Goal: Find contact information: Find contact information

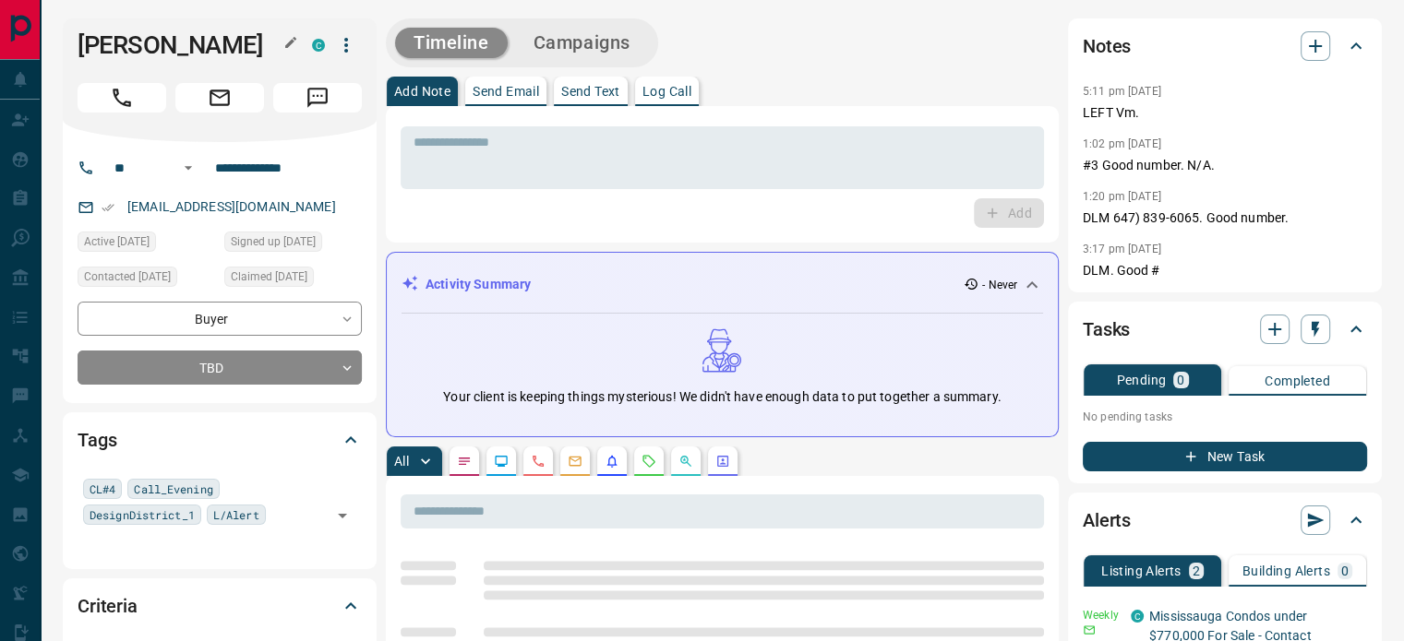
click at [300, 36] on button "button" at bounding box center [291, 42] width 24 height 24
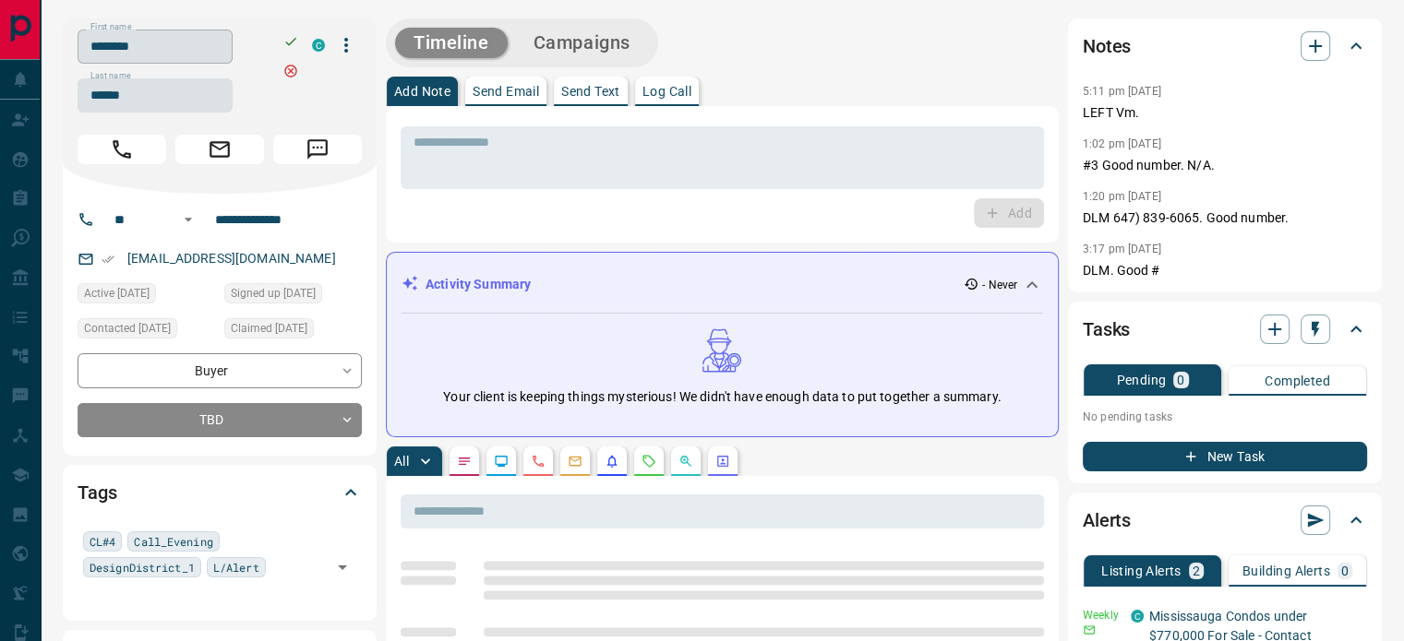
click at [233, 38] on input "********" at bounding box center [155, 47] width 155 height 34
click at [162, 95] on input "******" at bounding box center [155, 95] width 155 height 34
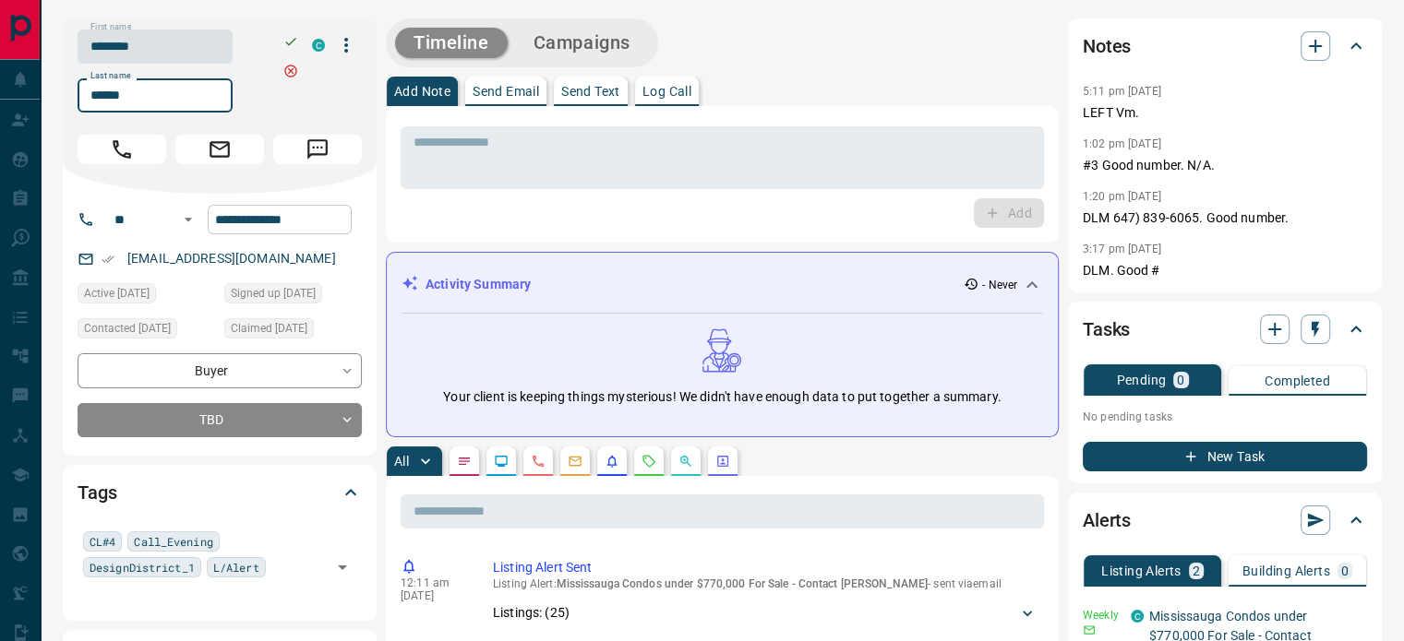
click at [262, 213] on input "**********" at bounding box center [280, 220] width 144 height 30
click at [300, 257] on div "[EMAIL_ADDRESS][DOMAIN_NAME]" at bounding box center [220, 259] width 284 height 30
copy link "[EMAIL_ADDRESS][DOMAIN_NAME]"
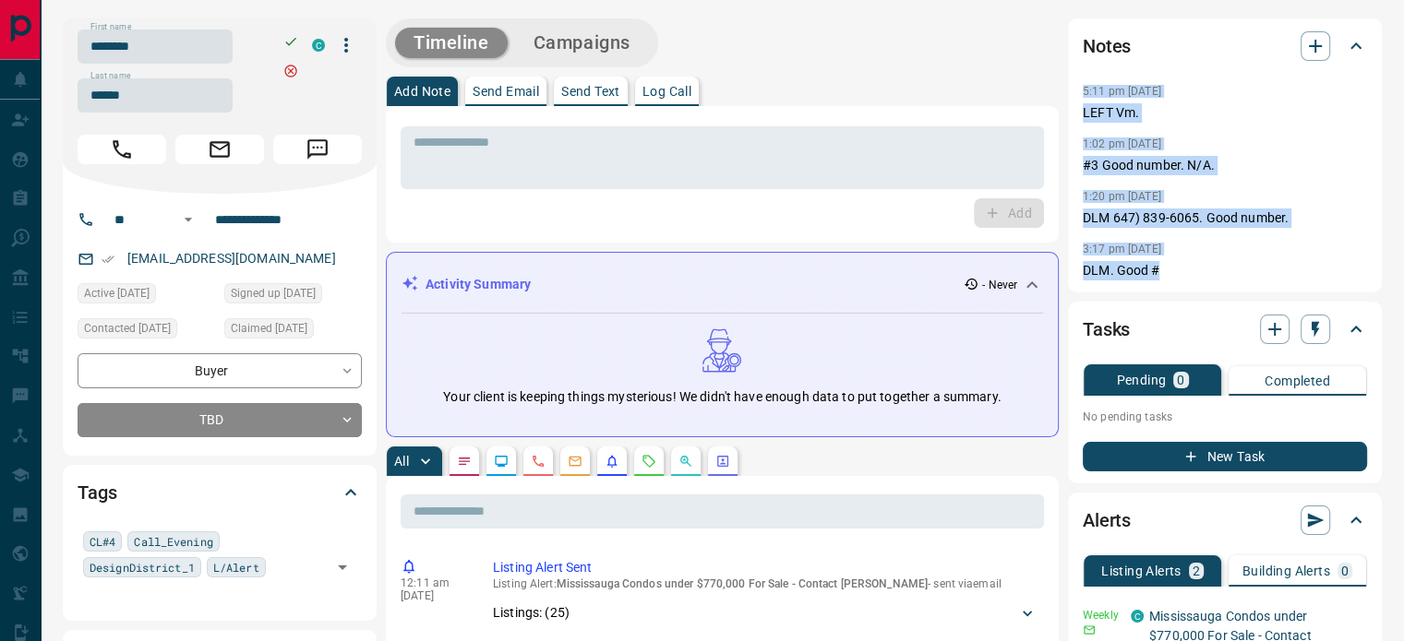
copy div "5:11 pm [DATE] Pin LEFT Vm. 1:02 pm [DATE] #3 Good number. N/A. 1:20 pm [DATE] …"
drag, startPoint x: 1174, startPoint y: 267, endPoint x: 1080, endPoint y: 98, distance: 193.3
click at [1080, 98] on div "Notes 5:11 pm [DATE] LEFT Vm. 1:02 pm [DATE] #3 Good number. N/A. 1:20 pm [DATE…" at bounding box center [1225, 155] width 314 height 274
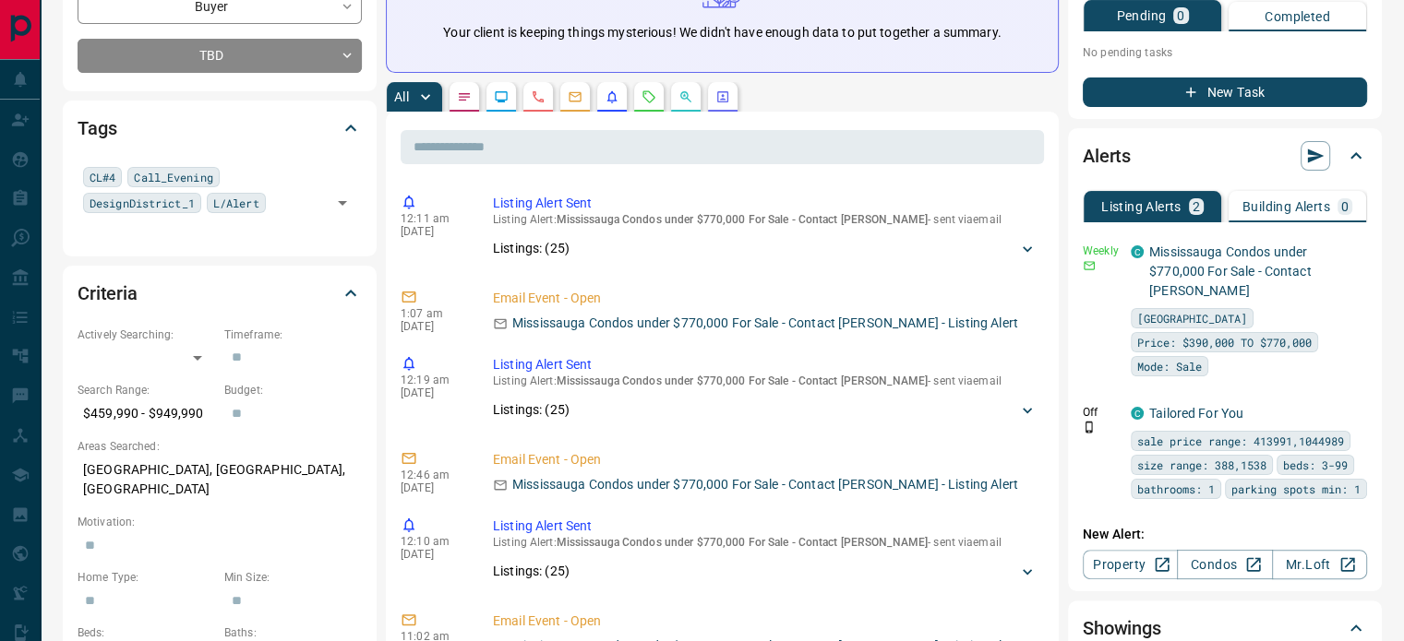
scroll to position [369, 0]
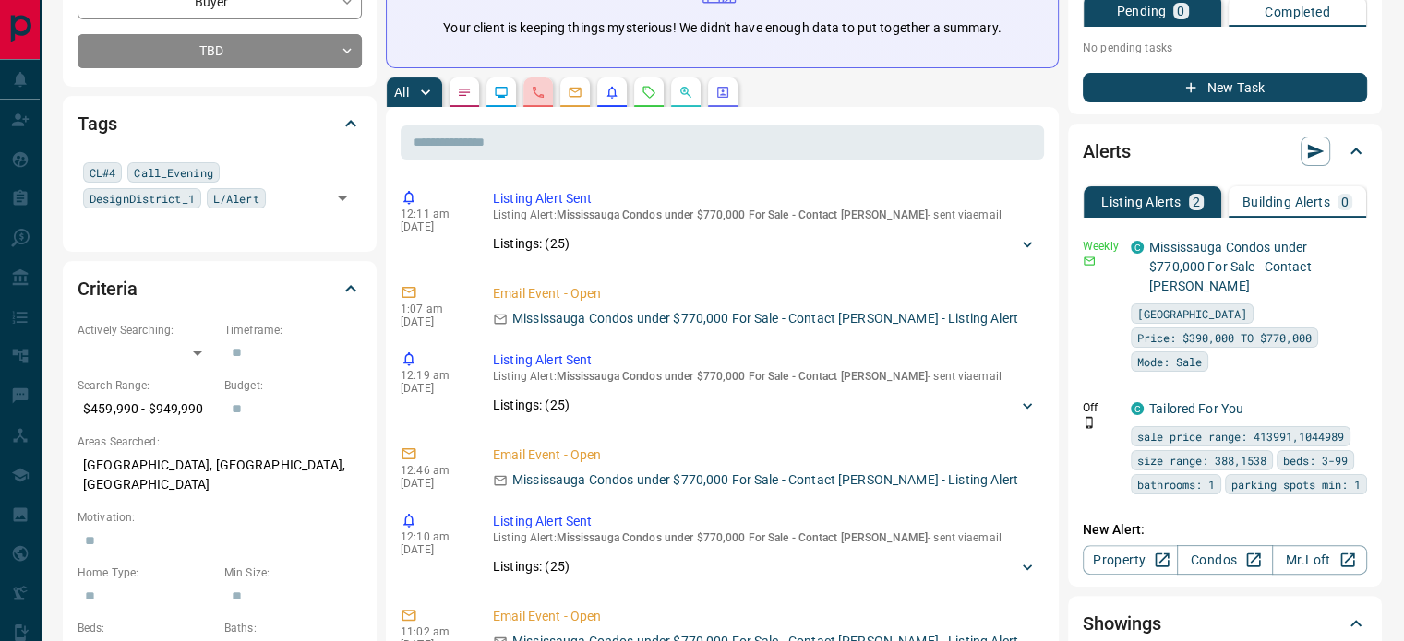
click at [539, 82] on button "button" at bounding box center [538, 93] width 30 height 30
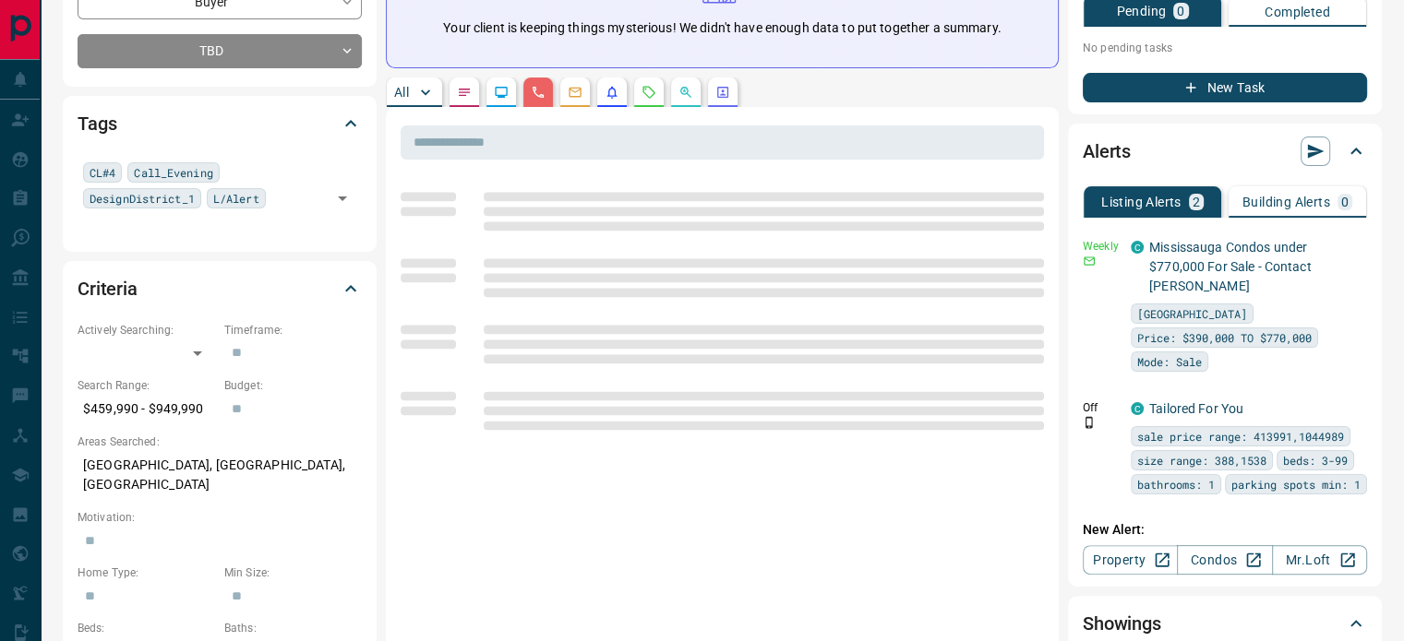
click at [181, 466] on p "[GEOGRAPHIC_DATA], [GEOGRAPHIC_DATA], [GEOGRAPHIC_DATA]" at bounding box center [220, 475] width 284 height 50
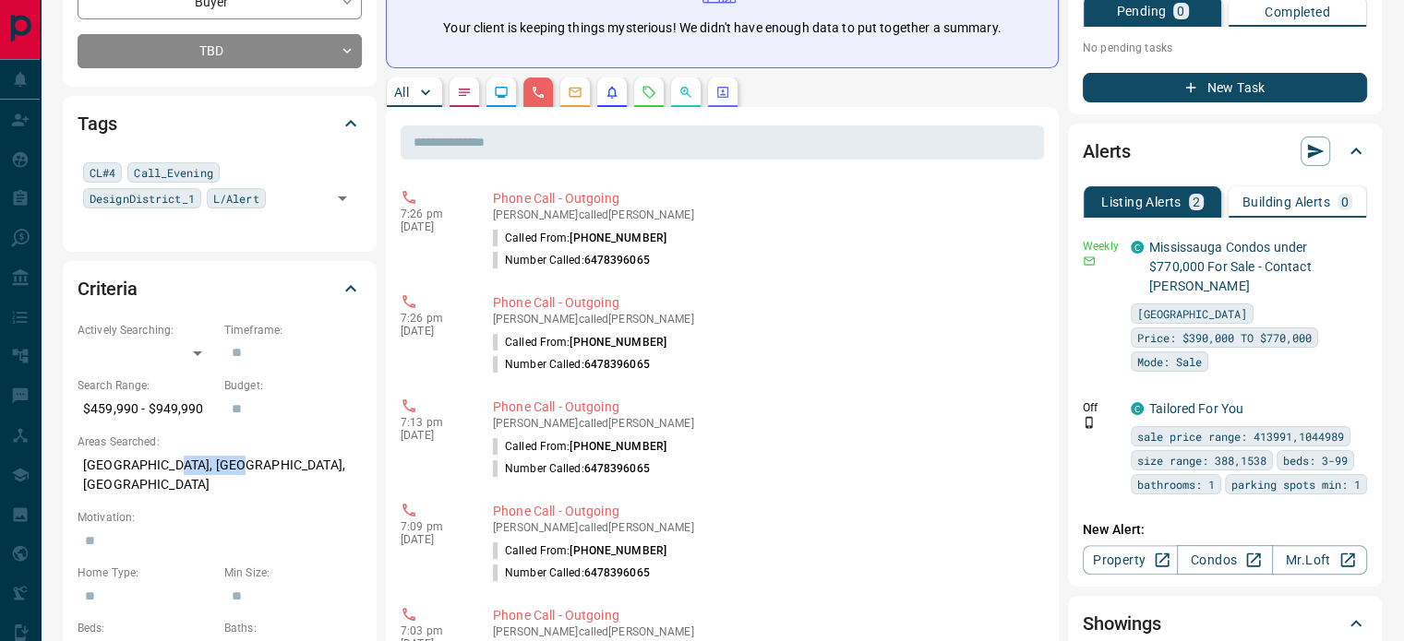
click at [181, 466] on p "[GEOGRAPHIC_DATA], [GEOGRAPHIC_DATA], [GEOGRAPHIC_DATA]" at bounding box center [220, 475] width 284 height 50
copy p "[GEOGRAPHIC_DATA], [GEOGRAPHIC_DATA], [GEOGRAPHIC_DATA]"
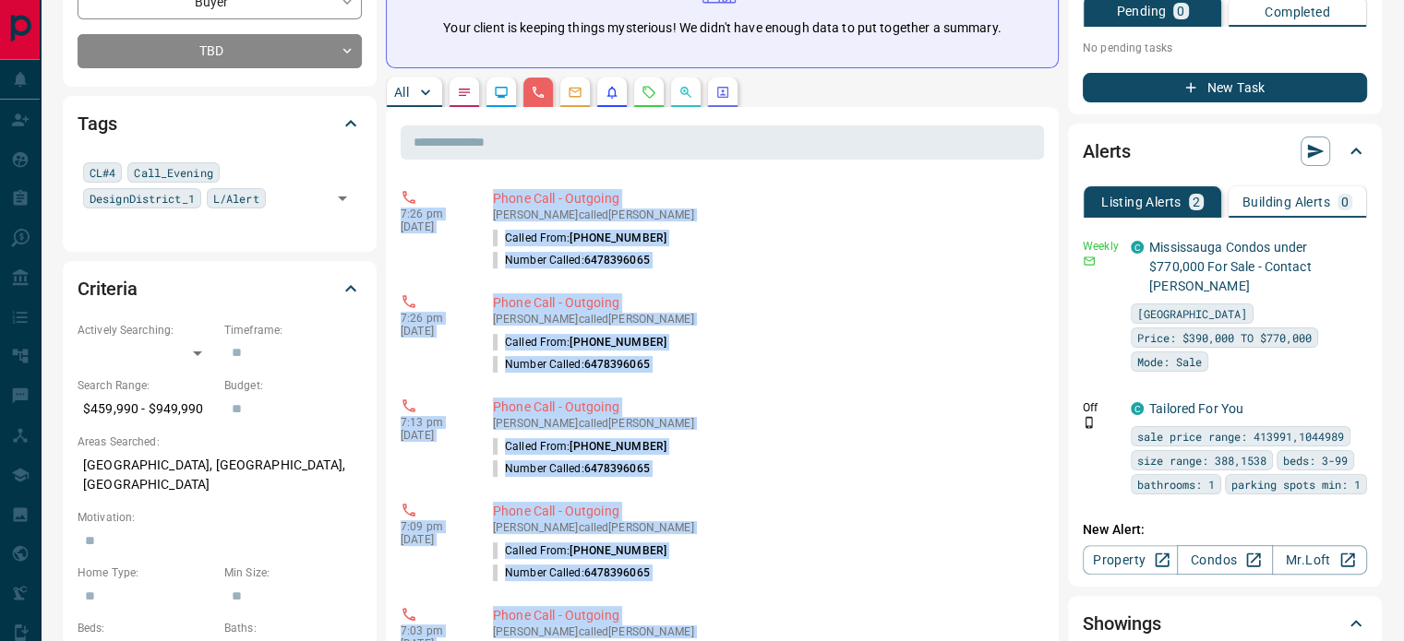
copy div "7:26 pm [DATE] Phone Call - Outgoing [PERSON_NAME] called [PERSON_NAME] Called …"
drag, startPoint x: 519, startPoint y: 314, endPoint x: 456, endPoint y: 218, distance: 114.7
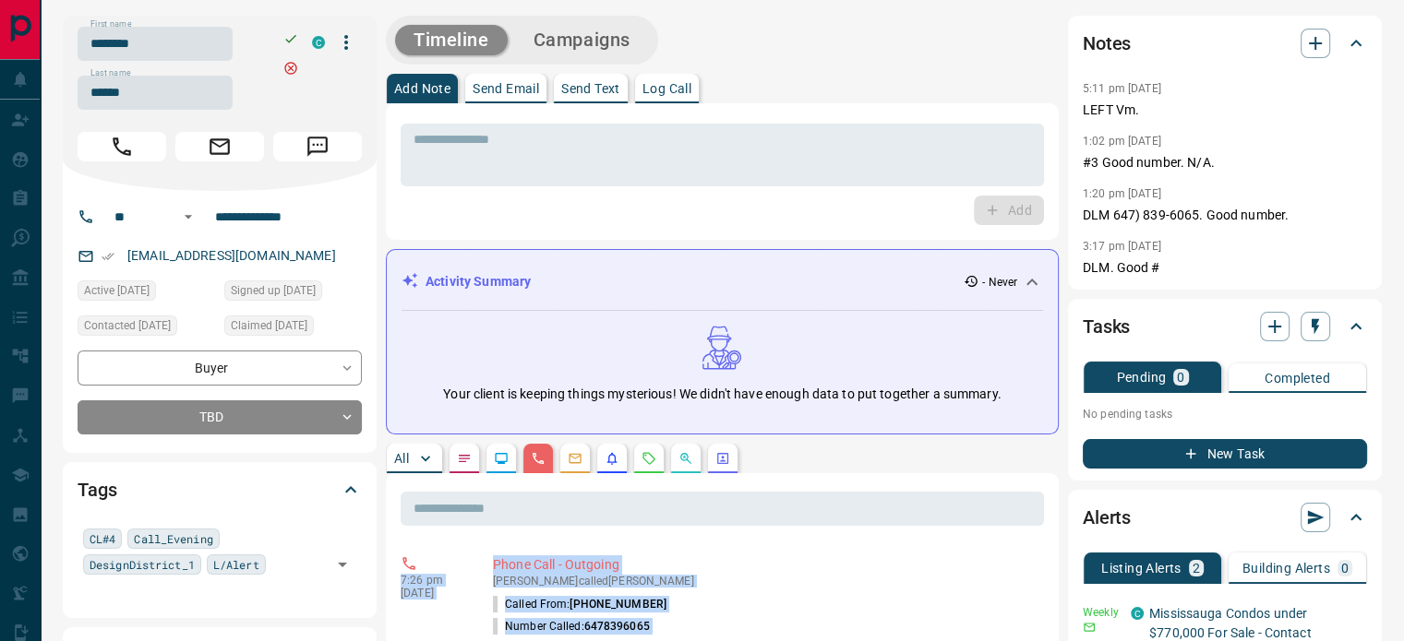
scroll to position [0, 0]
